Goal: Task Accomplishment & Management: Manage account settings

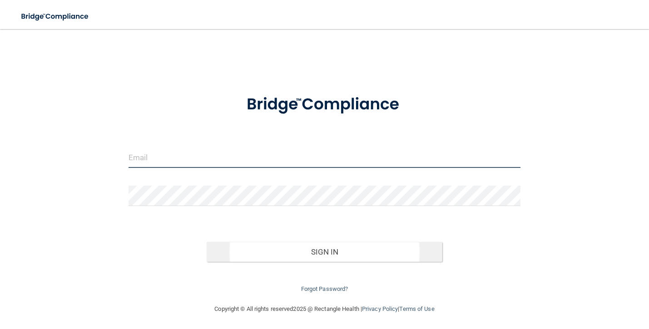
type input "[PERSON_NAME][EMAIL_ADDRESS][DOMAIN_NAME]"
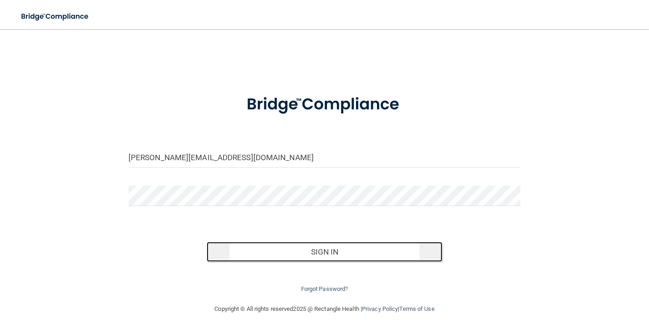
click at [319, 251] on button "Sign In" at bounding box center [324, 252] width 235 height 20
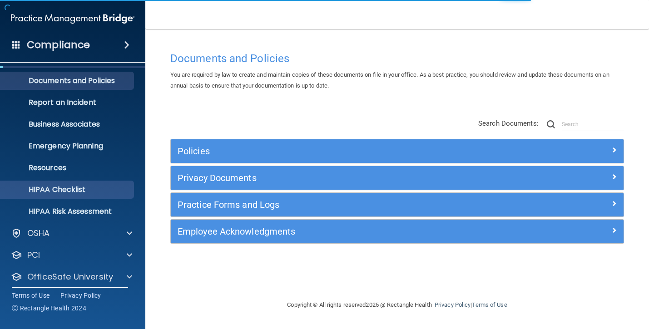
scroll to position [48, 0]
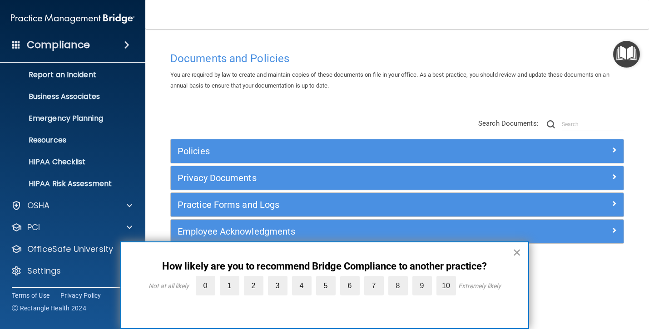
click at [516, 254] on button "×" at bounding box center [517, 252] width 9 height 15
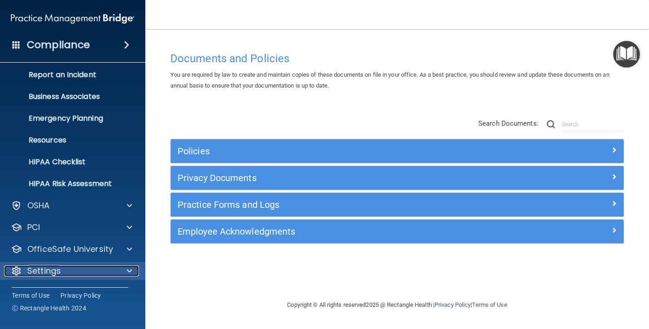
click at [57, 267] on p "Settings" at bounding box center [44, 271] width 34 height 11
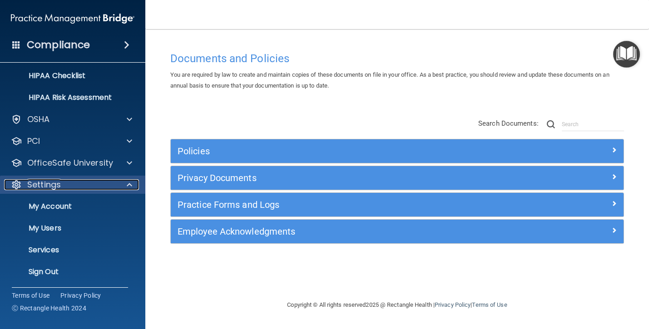
scroll to position [134, 0]
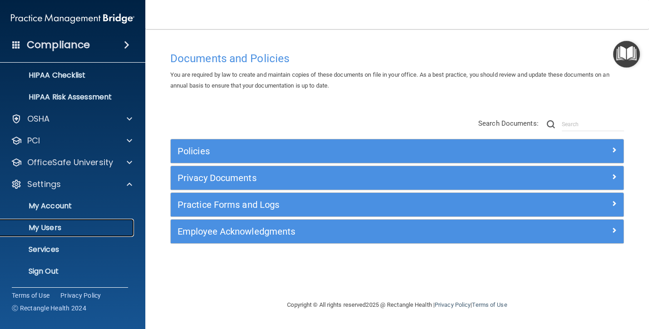
click at [52, 231] on p "My Users" at bounding box center [68, 227] width 124 height 9
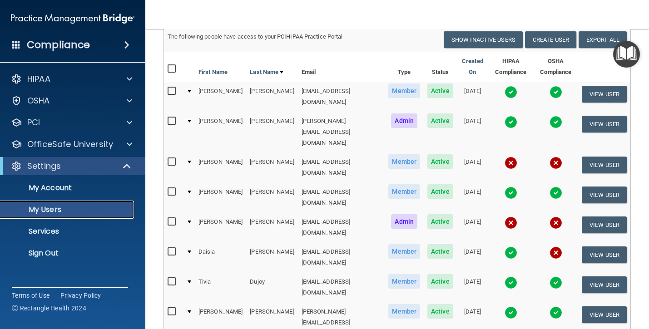
scroll to position [74, 0]
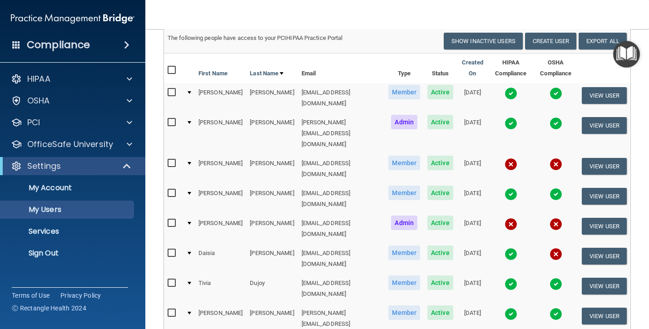
click at [513, 218] on img at bounding box center [511, 224] width 13 height 13
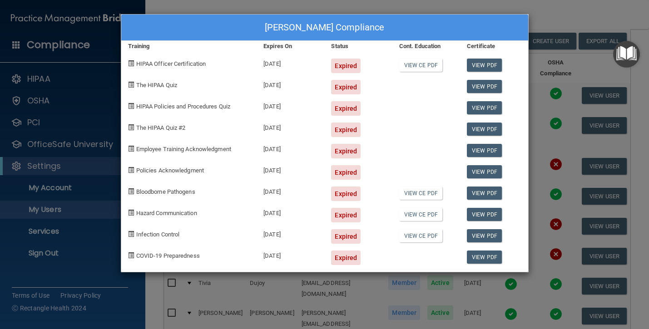
click at [428, 4] on div "[PERSON_NAME] Compliance Training Expires On Status Cont. Education Certificate…" at bounding box center [324, 164] width 649 height 329
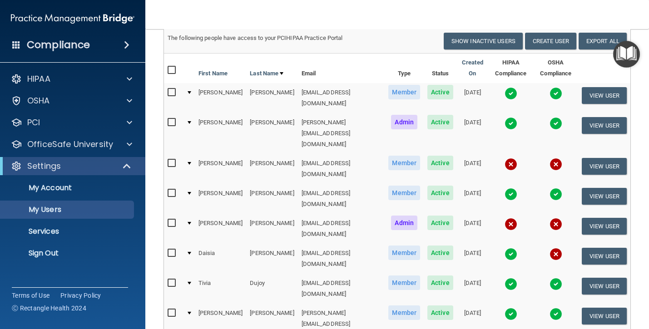
click at [514, 158] on img at bounding box center [511, 164] width 13 height 13
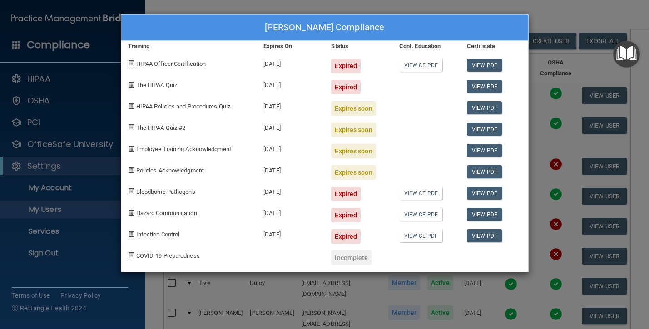
click at [273, 8] on div "[PERSON_NAME] Compliance Training Expires On Status Cont. Education Certificate…" at bounding box center [324, 164] width 649 height 329
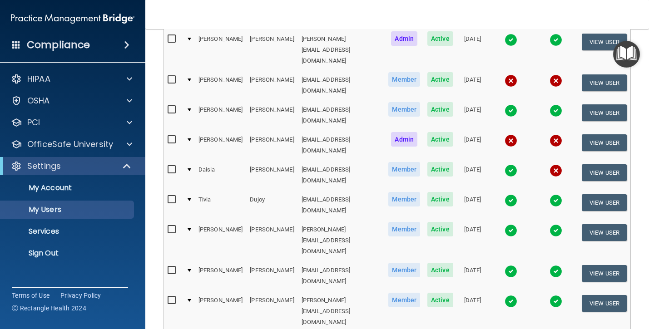
scroll to position [159, 0]
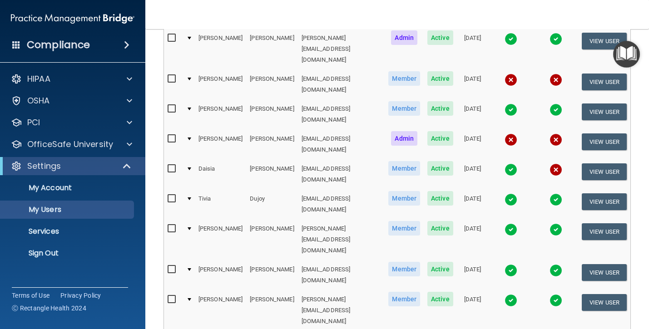
click at [514, 134] on img at bounding box center [511, 140] width 13 height 13
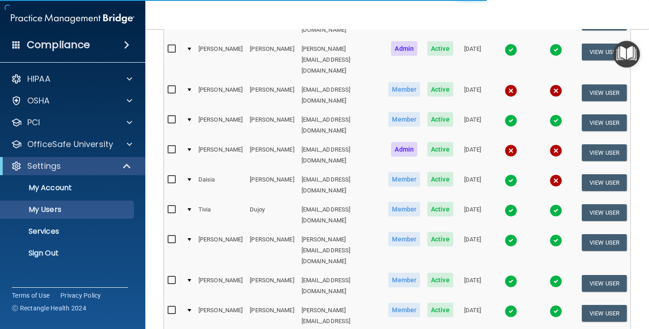
click at [514, 144] on img at bounding box center [511, 150] width 13 height 13
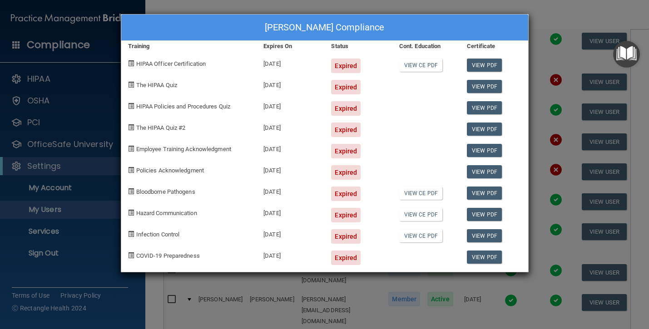
click at [389, 4] on div "[PERSON_NAME] Compliance Training Expires On Status Cont. Education Certificate…" at bounding box center [324, 164] width 649 height 329
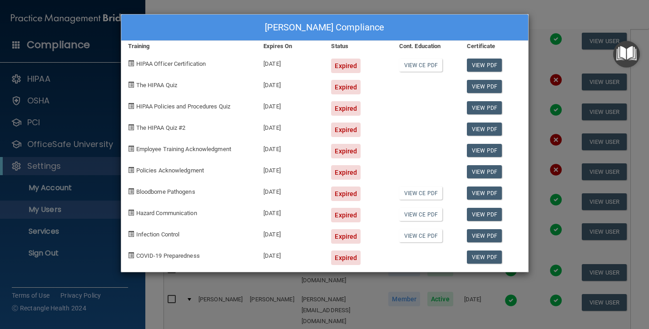
click at [389, 4] on div "[PERSON_NAME] Compliance Training Expires On Status Cont. Education Certificate…" at bounding box center [324, 164] width 649 height 329
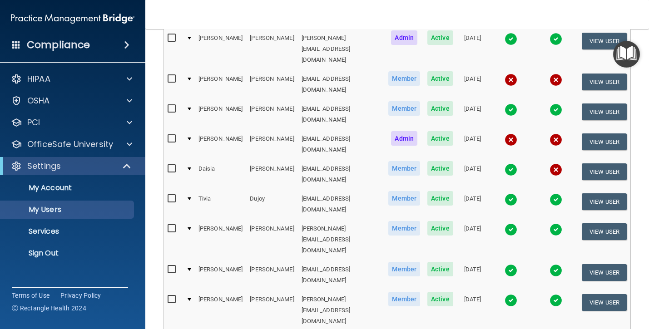
click at [558, 134] on img at bounding box center [556, 140] width 13 height 13
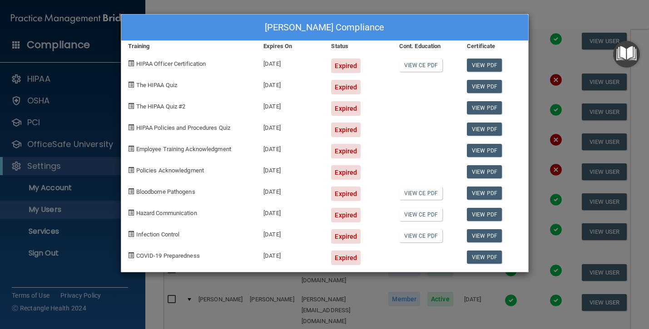
click at [371, 8] on div "[PERSON_NAME] Compliance Training Expires On Status Cont. Education Certificate…" at bounding box center [324, 164] width 649 height 329
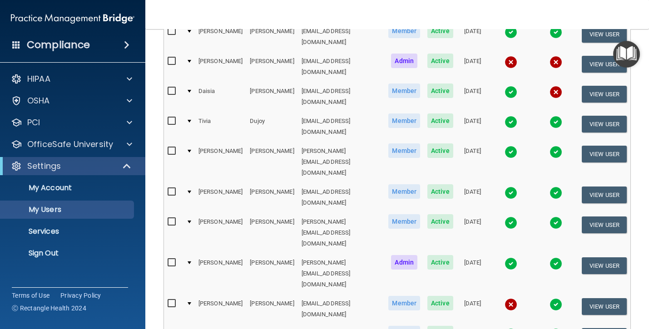
scroll to position [238, 0]
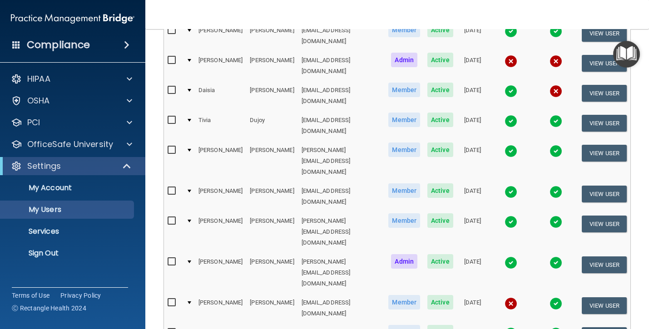
click at [515, 85] on img at bounding box center [511, 91] width 13 height 13
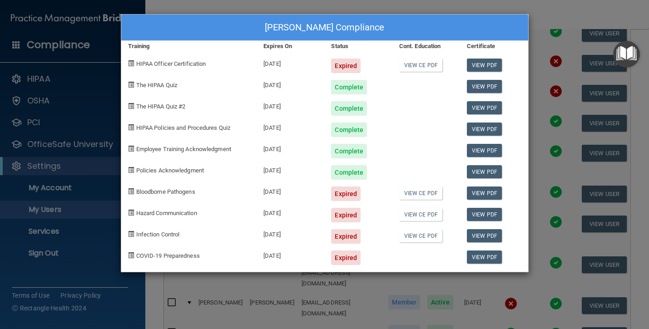
click at [392, 2] on div "[PERSON_NAME] Compliance Training Expires On Status Cont. Education Certificate…" at bounding box center [324, 164] width 649 height 329
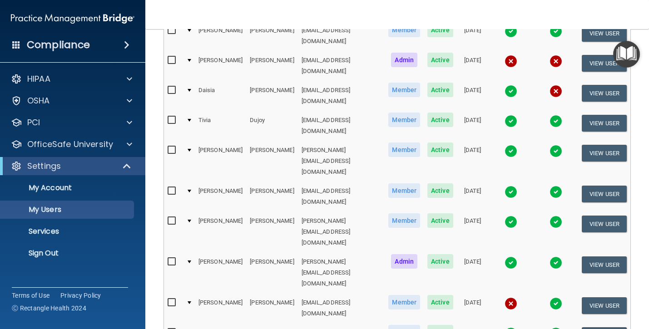
click at [514, 85] on img at bounding box center [511, 91] width 13 height 13
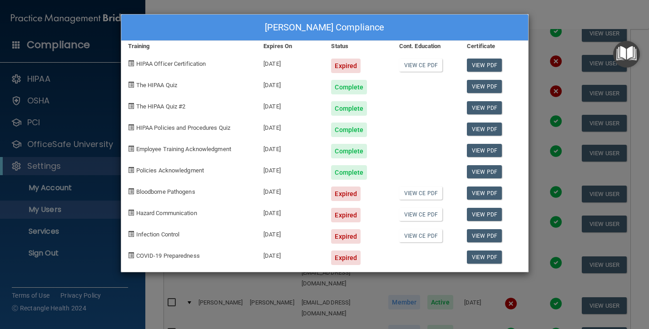
click at [301, 9] on div "[PERSON_NAME] Compliance Training Expires On Status Cont. Education Certificate…" at bounding box center [324, 164] width 649 height 329
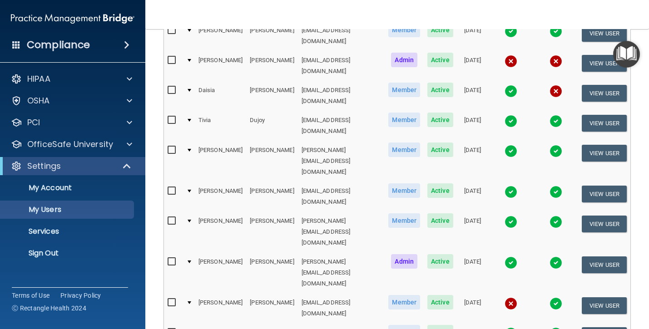
click at [556, 85] on img at bounding box center [556, 91] width 13 height 13
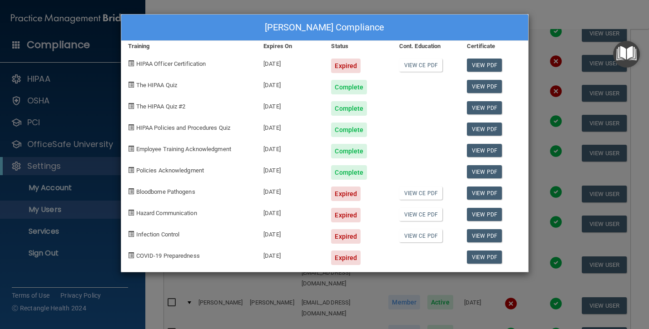
click at [429, 5] on div "[PERSON_NAME] Compliance Training Expires On Status Cont. Education Certificate…" at bounding box center [324, 164] width 649 height 329
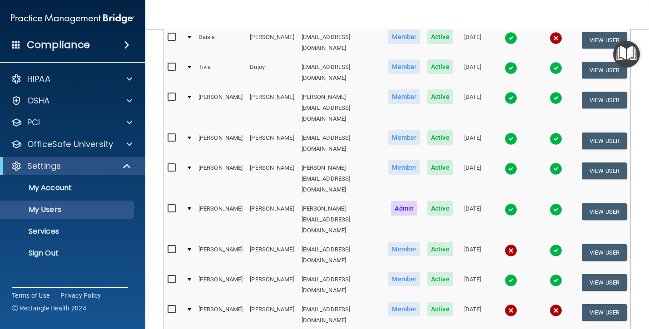
scroll to position [303, 0]
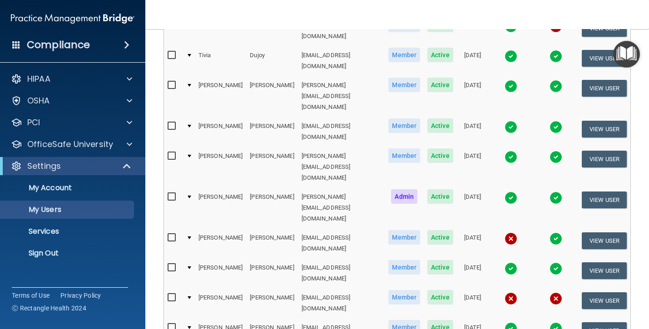
select select "30"
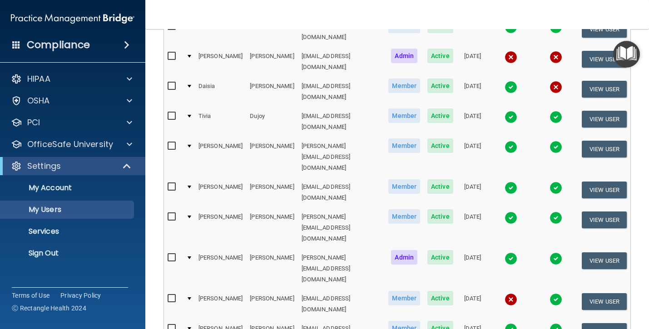
scroll to position [243, 0]
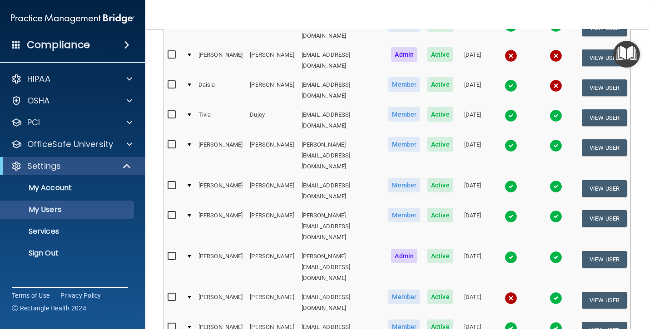
click at [514, 292] on img at bounding box center [511, 298] width 13 height 13
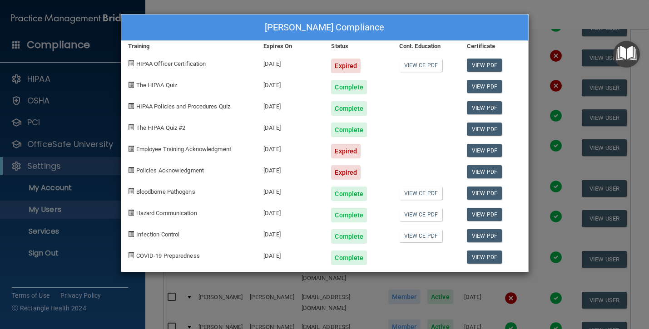
click at [361, 9] on div "[PERSON_NAME] Compliance Training Expires On Status Cont. Education Certificate…" at bounding box center [324, 164] width 649 height 329
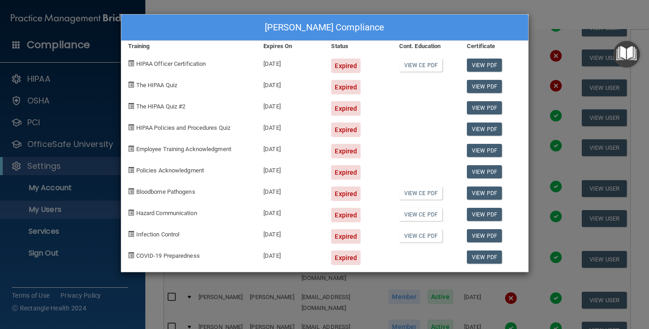
click at [273, 3] on div "[PERSON_NAME] Compliance Training Expires On Status Cont. Education Certificate…" at bounding box center [324, 164] width 649 height 329
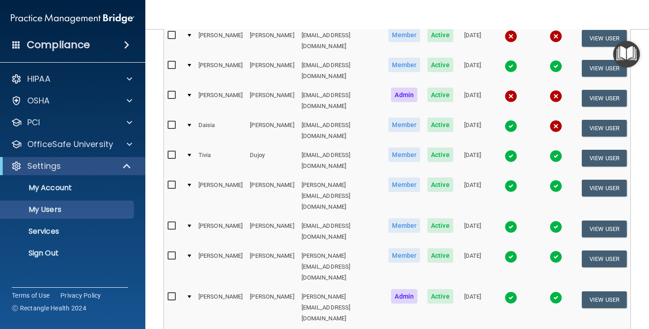
scroll to position [303, 0]
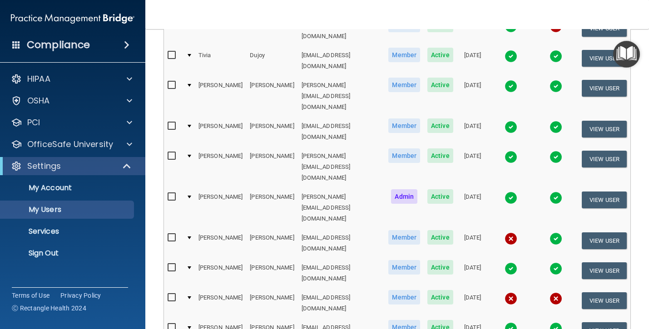
click at [190, 327] on div at bounding box center [190, 328] width 4 height 3
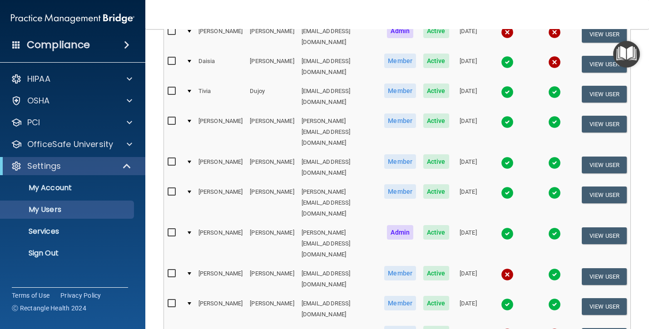
scroll to position [261, 0]
